Goal: Task Accomplishment & Management: Manage account settings

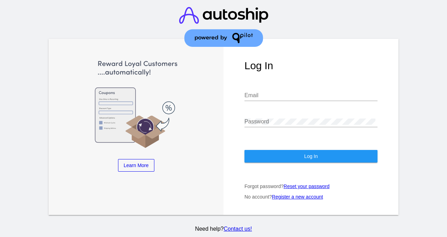
type input "[EMAIL_ADDRESS][DOMAIN_NAME]"
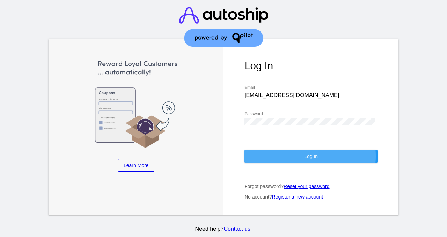
click at [291, 157] on button "Log In" at bounding box center [311, 156] width 133 height 13
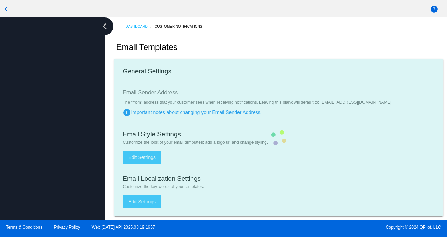
type input "[EMAIL_ADDRESS][DOMAIN_NAME]"
checkbox input "true"
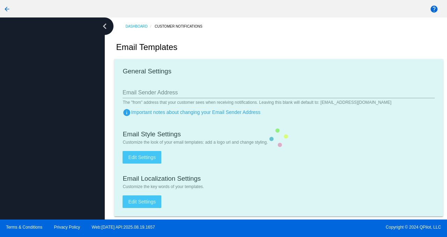
type input "[PERSON_NAME][EMAIL_ADDRESS][DOMAIN_NAME]"
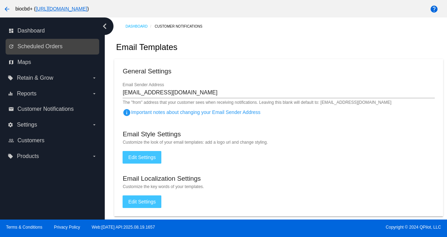
click at [67, 46] on link "update Scheduled Orders" at bounding box center [52, 46] width 89 height 11
